Goal: Transaction & Acquisition: Purchase product/service

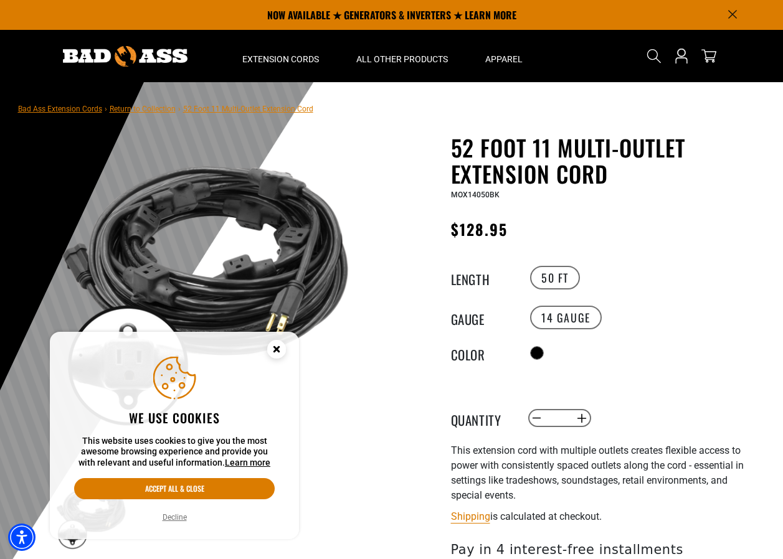
click at [278, 348] on icon "Cookie Consent" at bounding box center [276, 349] width 4 height 4
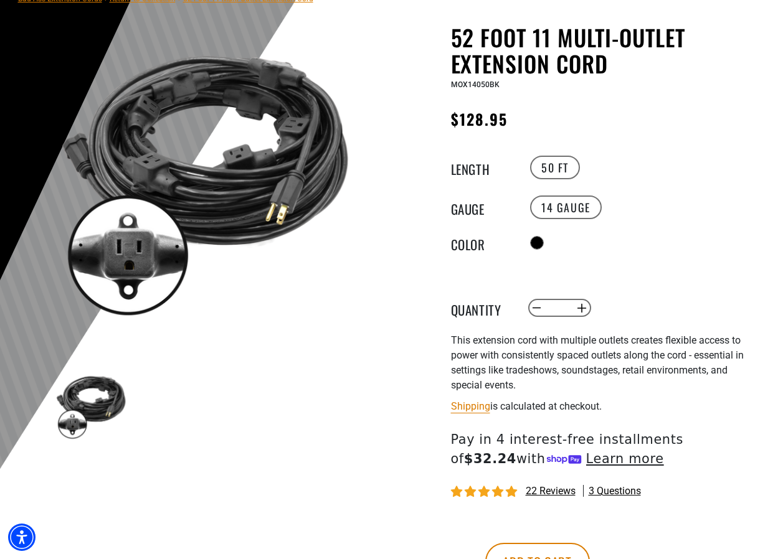
scroll to position [125, 0]
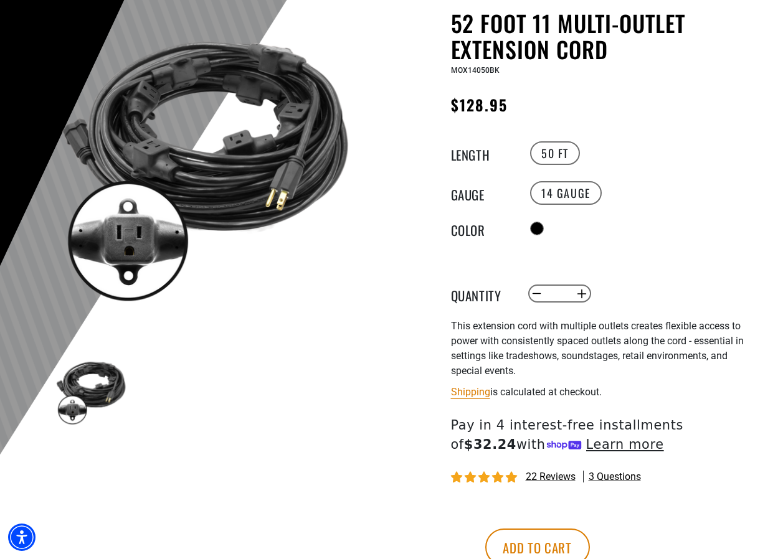
click at [103, 384] on img at bounding box center [91, 391] width 72 height 72
click at [217, 169] on img at bounding box center [205, 162] width 300 height 300
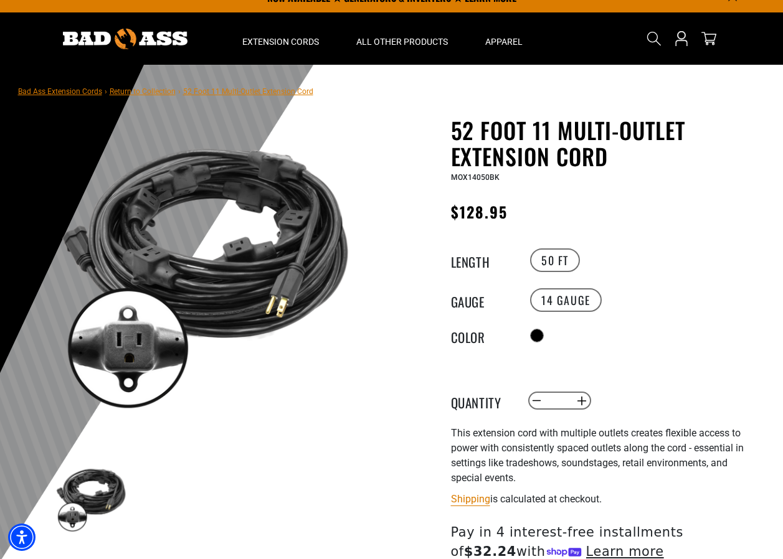
scroll to position [0, 0]
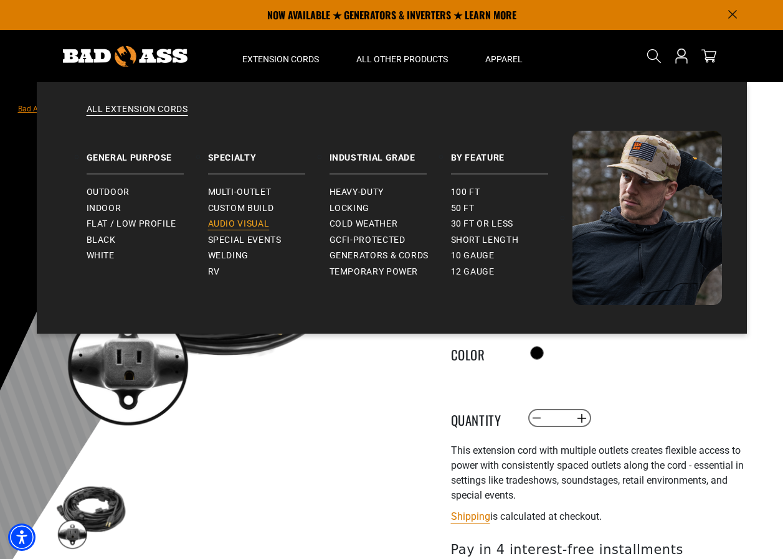
click at [240, 221] on span "Audio Visual" at bounding box center [239, 224] width 62 height 11
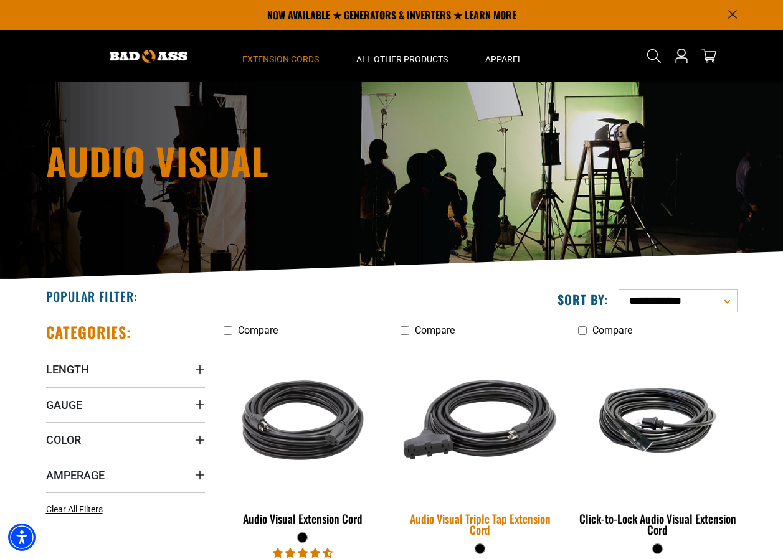
scroll to position [24, 0]
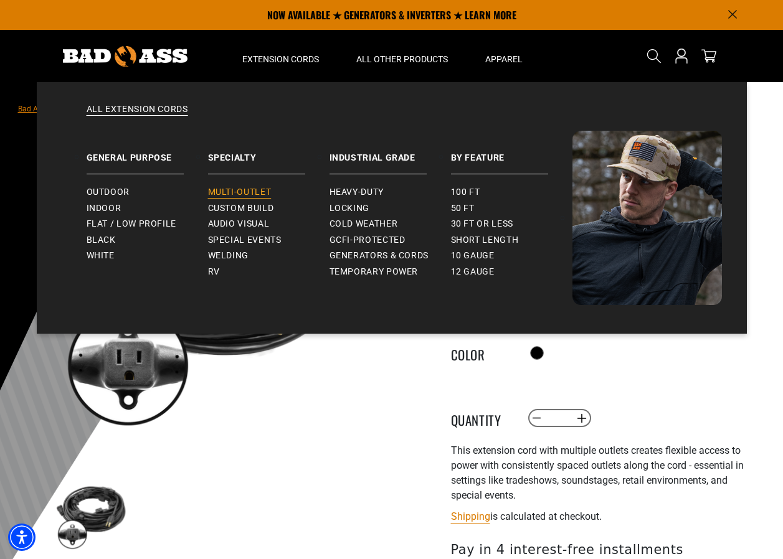
click at [242, 185] on link "Multi-Outlet" at bounding box center [268, 192] width 121 height 16
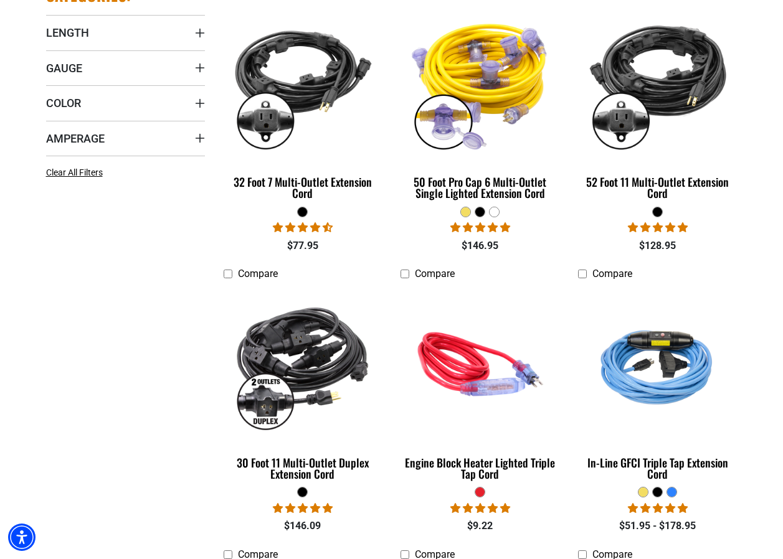
scroll to position [374, 0]
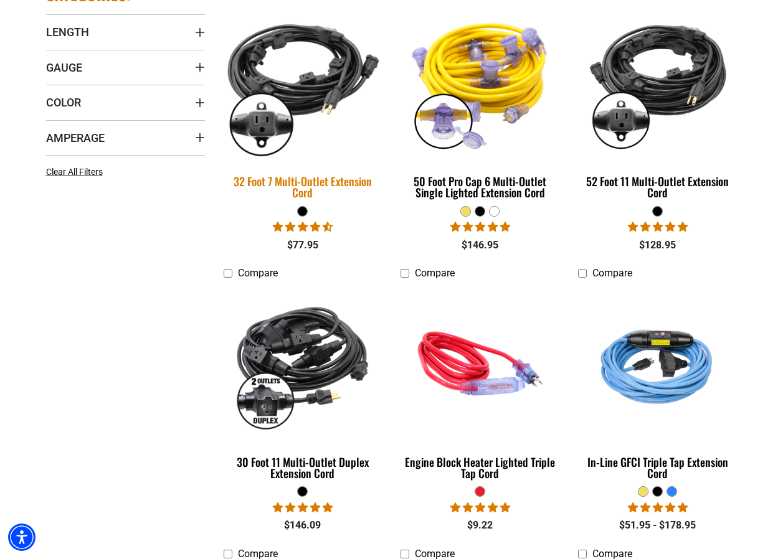
click at [298, 186] on div "32 Foot 7 Multi-Outlet Extension Cord" at bounding box center [303, 187] width 159 height 22
